Goal: Use online tool/utility

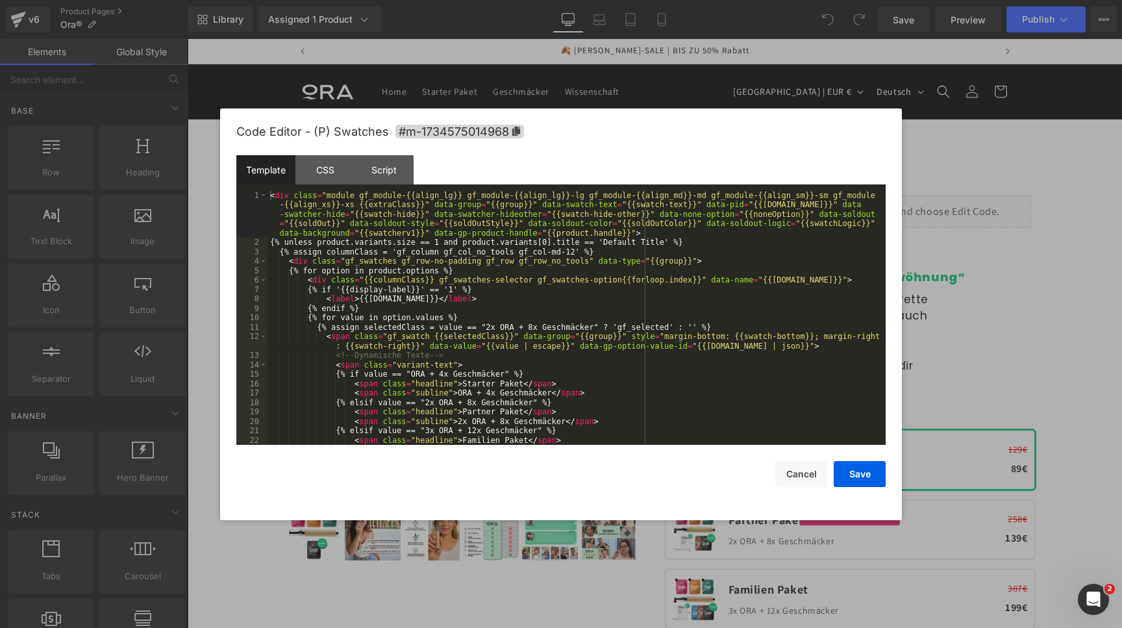
click at [822, 0] on div "You are previewing how the will restyle your page. You can not edit Elements in…" at bounding box center [561, 0] width 1122 height 0
click at [338, 172] on div "CSS" at bounding box center [325, 169] width 59 height 29
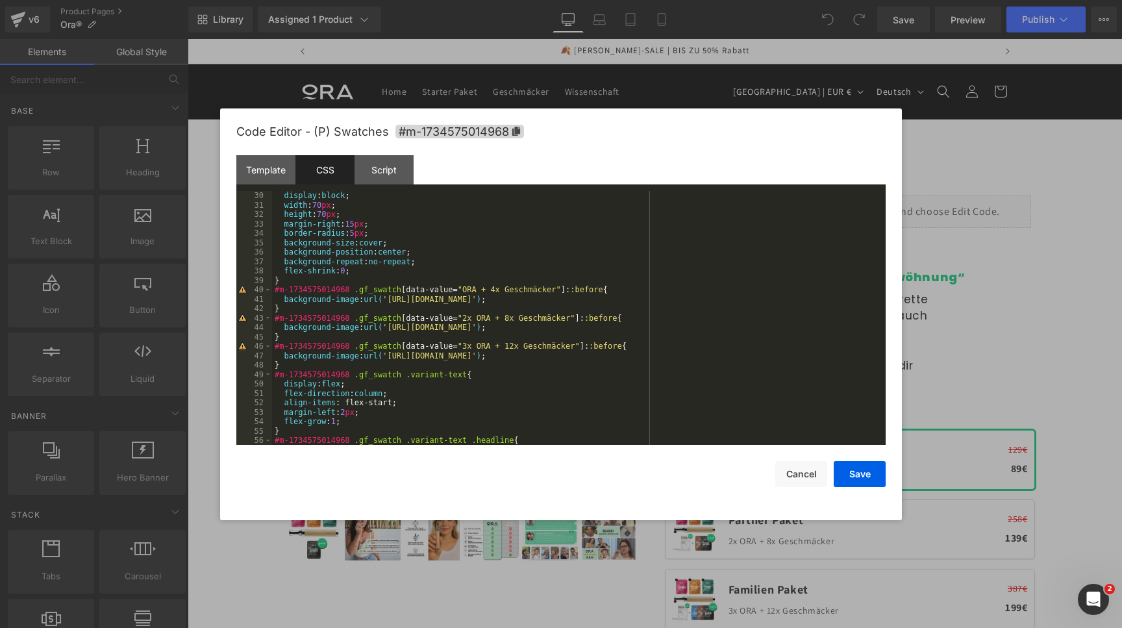
scroll to position [255, 0]
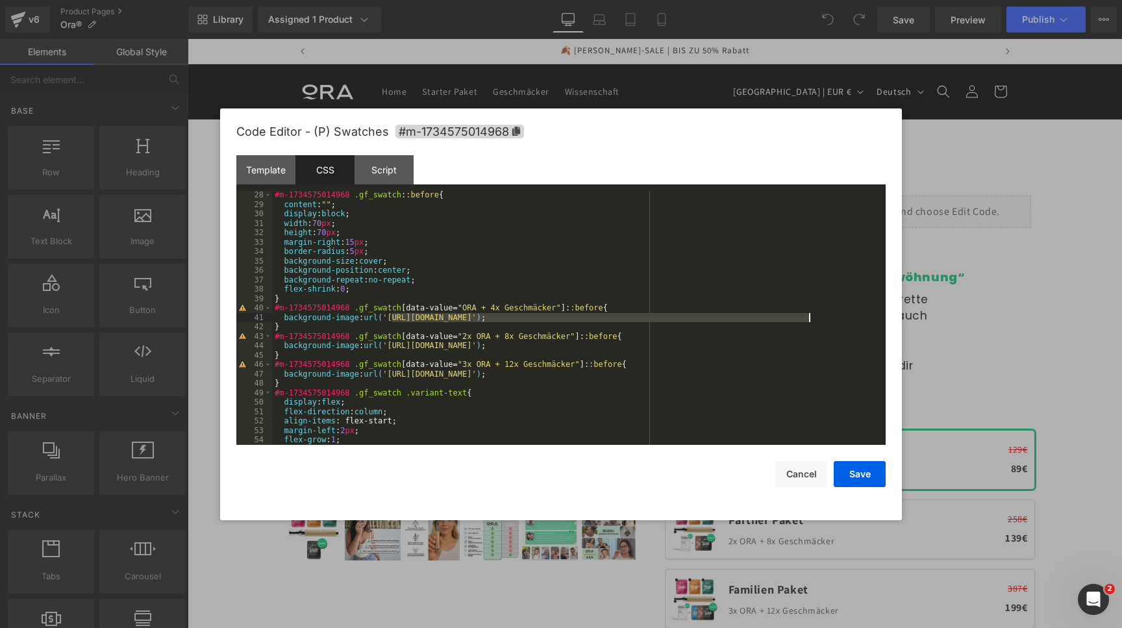
drag, startPoint x: 392, startPoint y: 320, endPoint x: 802, endPoint y: 315, distance: 409.2
click at [806, 317] on div "#m-1734575014968 .gf_swatch : :before { content : " " ; display : block ; width…" at bounding box center [579, 326] width 614 height 273
click at [812, 314] on div "#m-1734575014968 .gf_swatch : :before { content : " " ; display : block ; width…" at bounding box center [579, 326] width 614 height 273
drag, startPoint x: 809, startPoint y: 316, endPoint x: 394, endPoint y: 319, distance: 415.7
click at [394, 319] on div "#m-1734575014968 .gf_swatch : :before { content : " " ; display : block ; width…" at bounding box center [579, 326] width 614 height 273
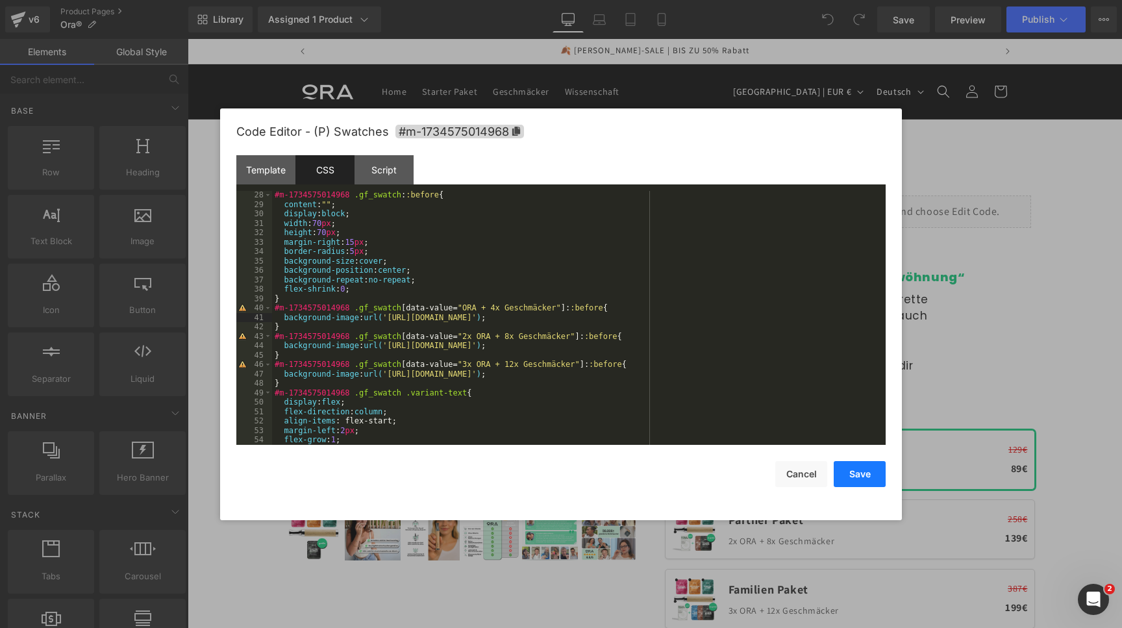
click at [862, 473] on button "Save" at bounding box center [860, 474] width 52 height 26
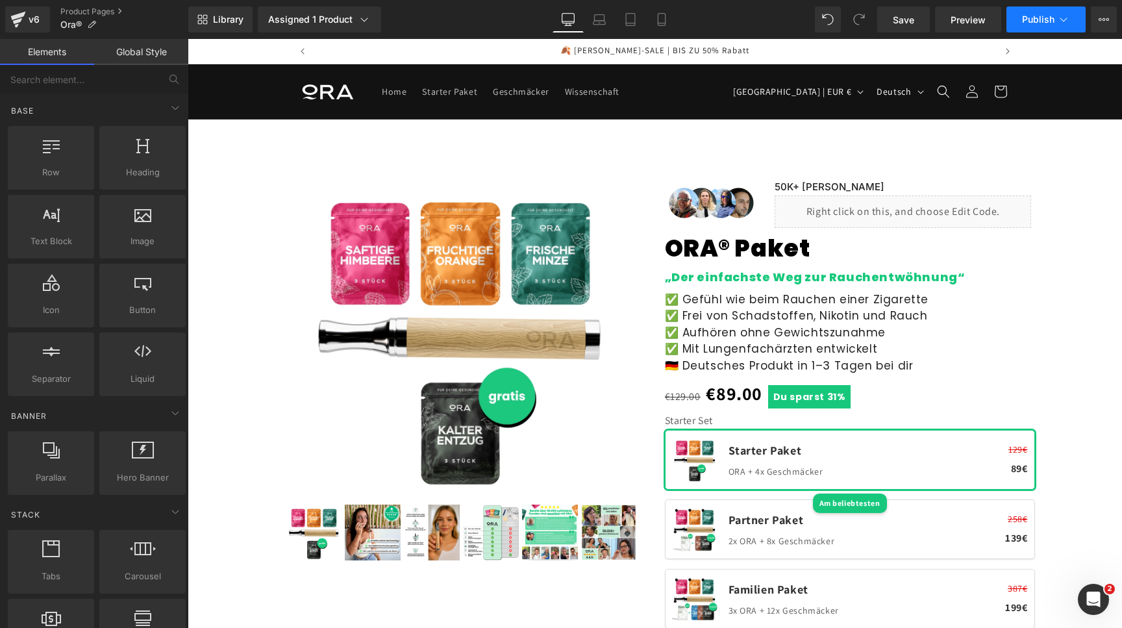
click at [1034, 24] on span "Publish" at bounding box center [1038, 19] width 32 height 10
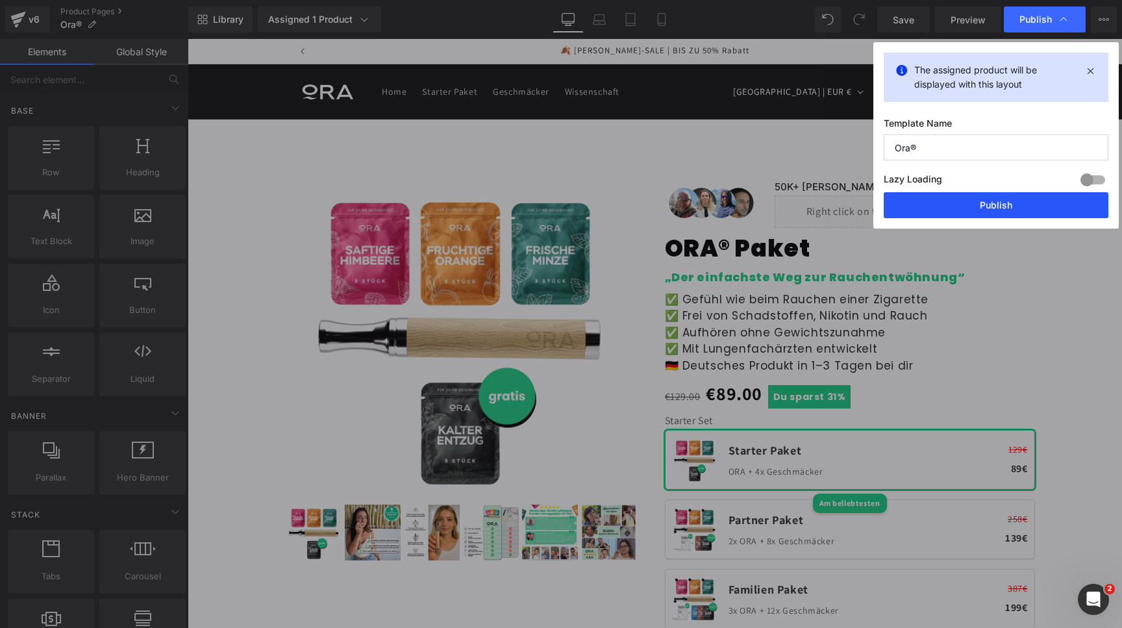
drag, startPoint x: 939, startPoint y: 198, endPoint x: 637, endPoint y: 566, distance: 475.4
click at [939, 198] on button "Publish" at bounding box center [996, 205] width 225 height 26
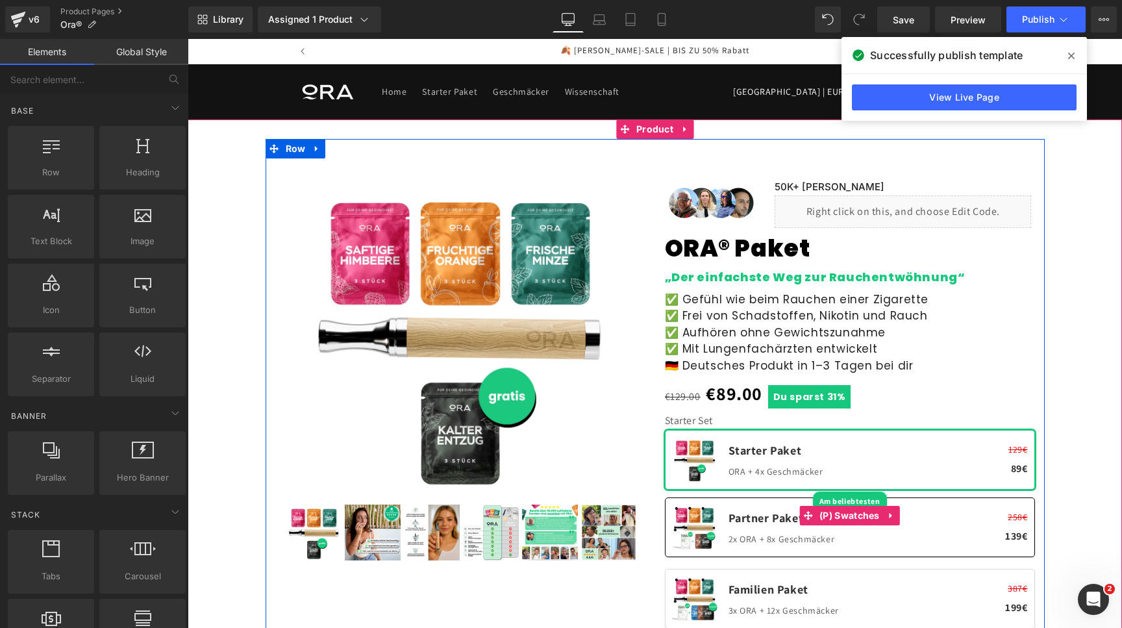
click at [700, 546] on span "Partner Paket 2x ORA + 8x Geschmäcker 258€ 139€" at bounding box center [850, 528] width 370 height 60
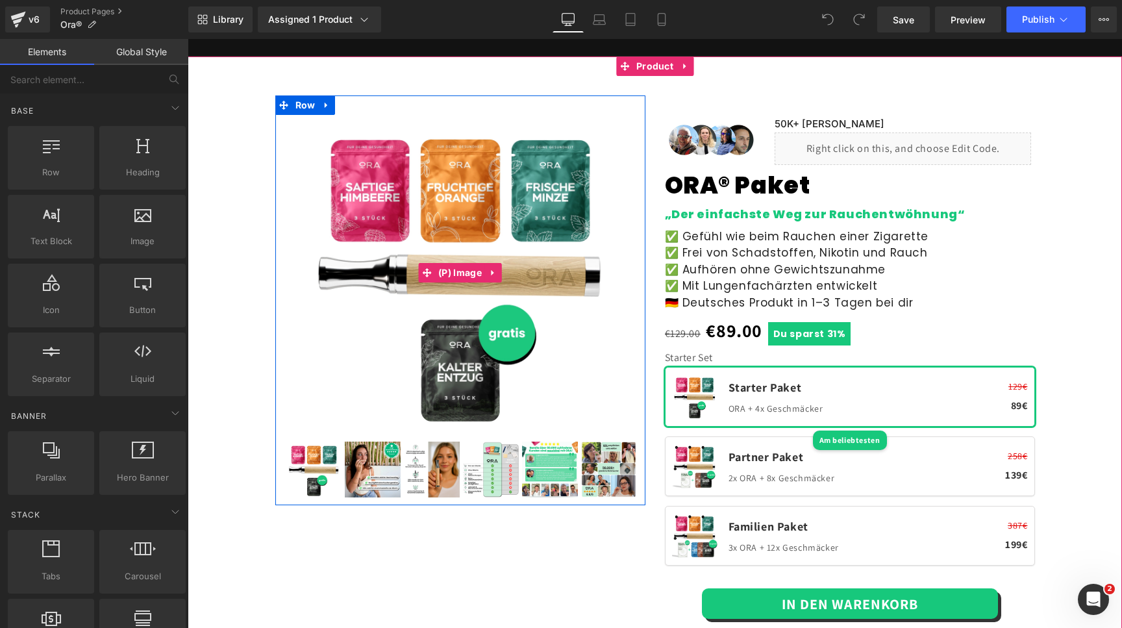
scroll to position [59, 0]
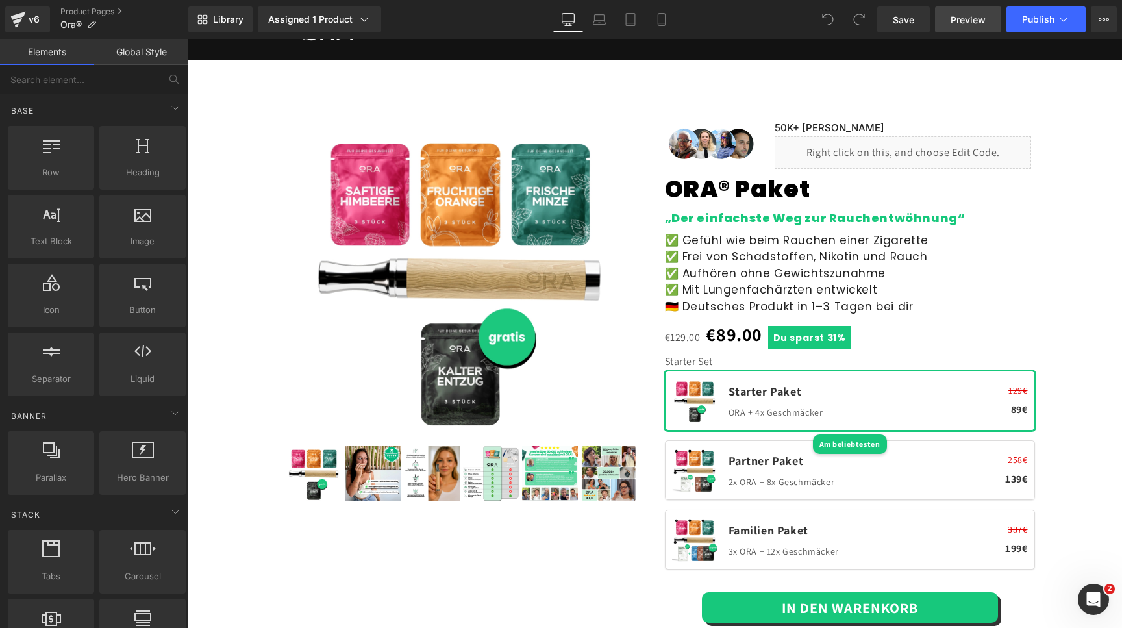
click at [962, 23] on span "Preview" at bounding box center [968, 20] width 35 height 14
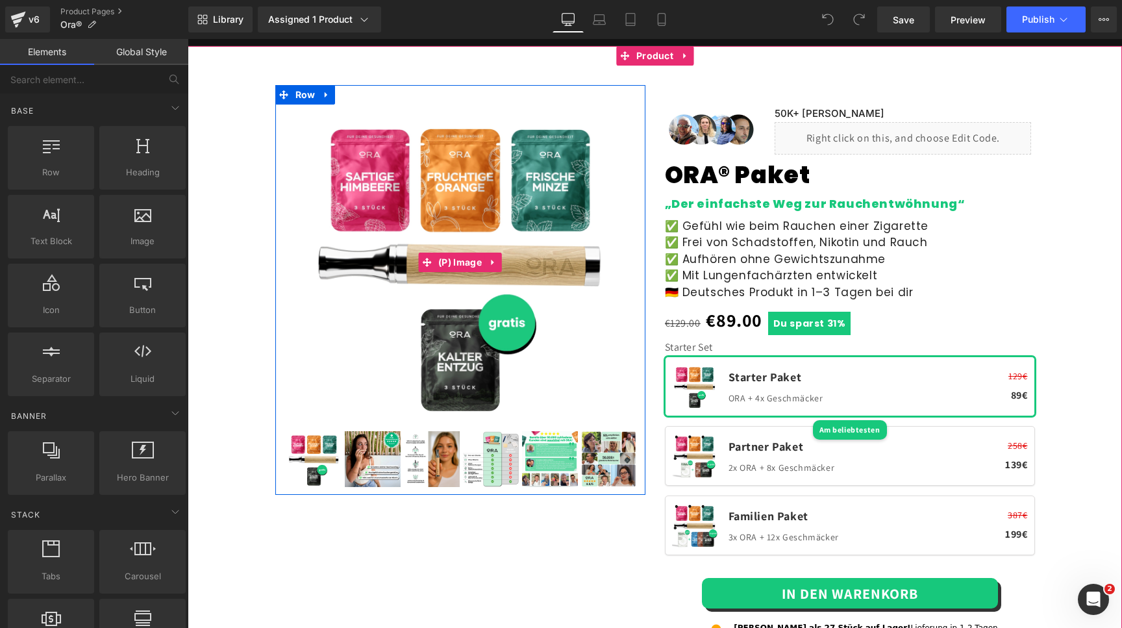
scroll to position [75, 0]
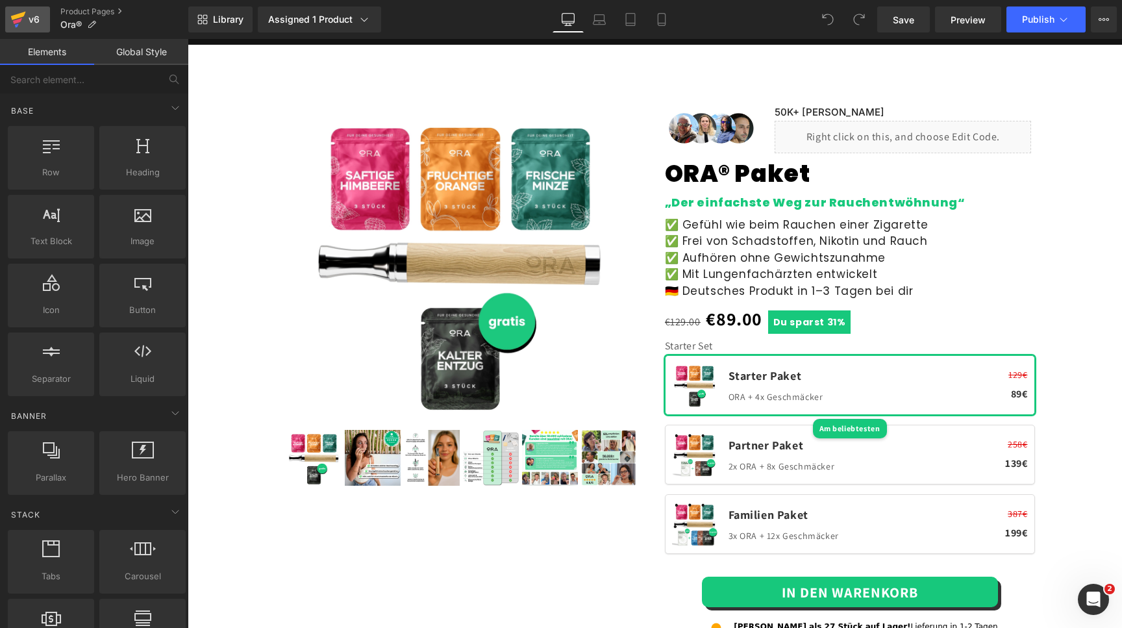
click at [40, 16] on div "v6" at bounding box center [34, 19] width 16 height 17
